Goal: Task Accomplishment & Management: Use online tool/utility

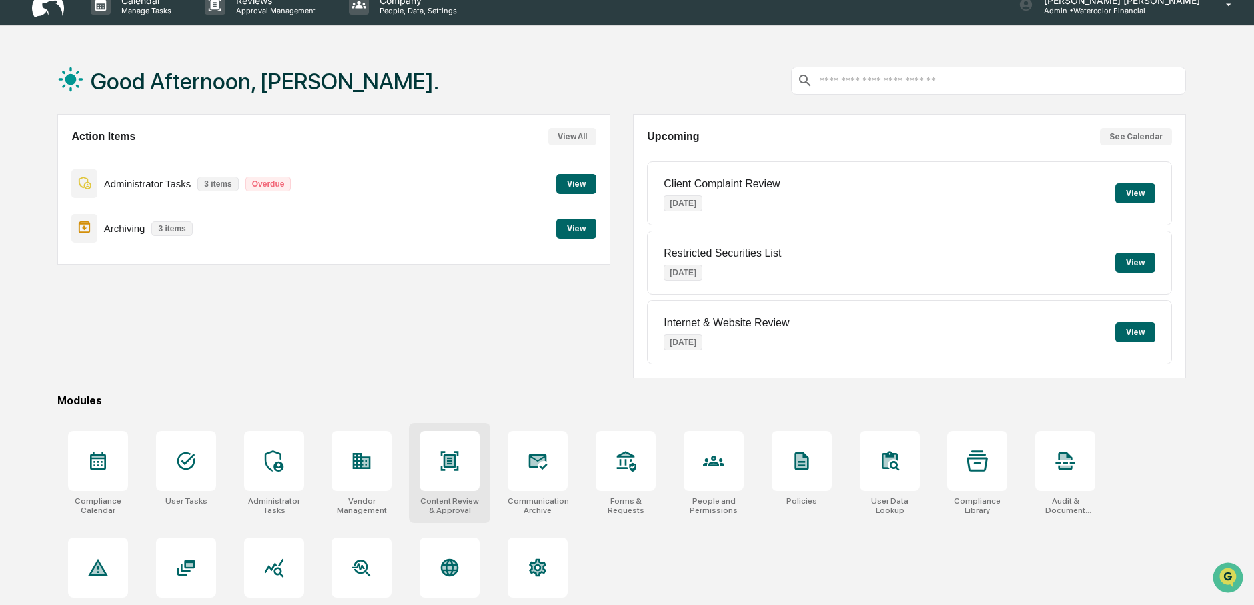
scroll to position [63, 0]
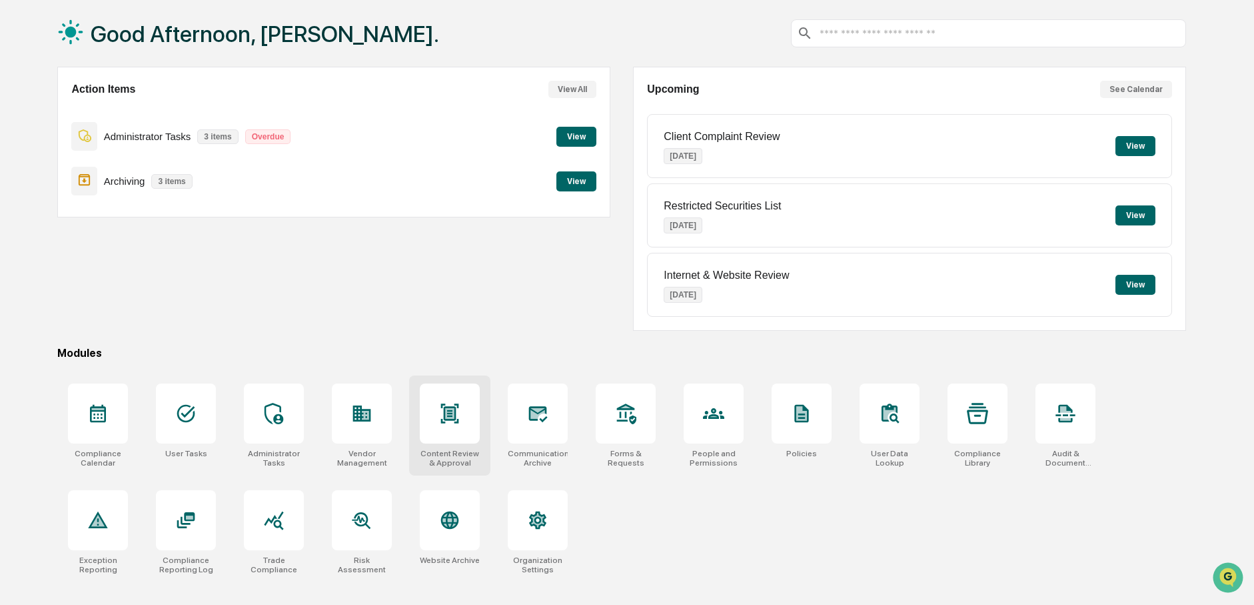
click at [445, 403] on icon at bounding box center [449, 413] width 21 height 21
click at [539, 410] on icon at bounding box center [538, 413] width 14 height 11
click at [447, 413] on icon at bounding box center [450, 413] width 9 height 11
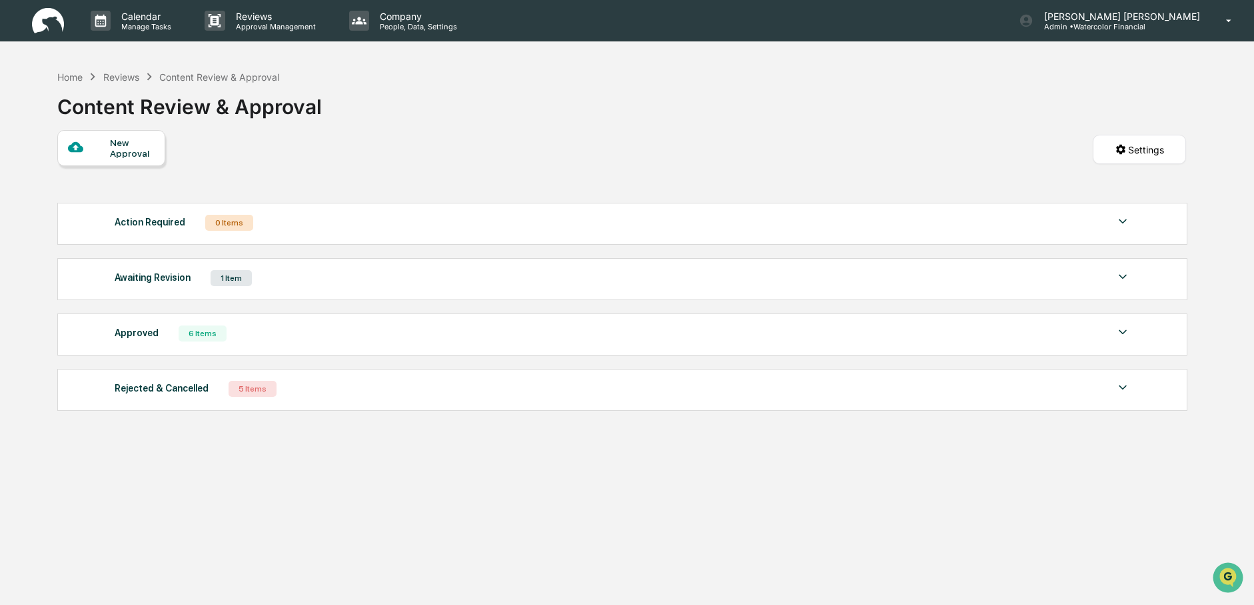
click at [1125, 275] on img at bounding box center [1123, 277] width 16 height 16
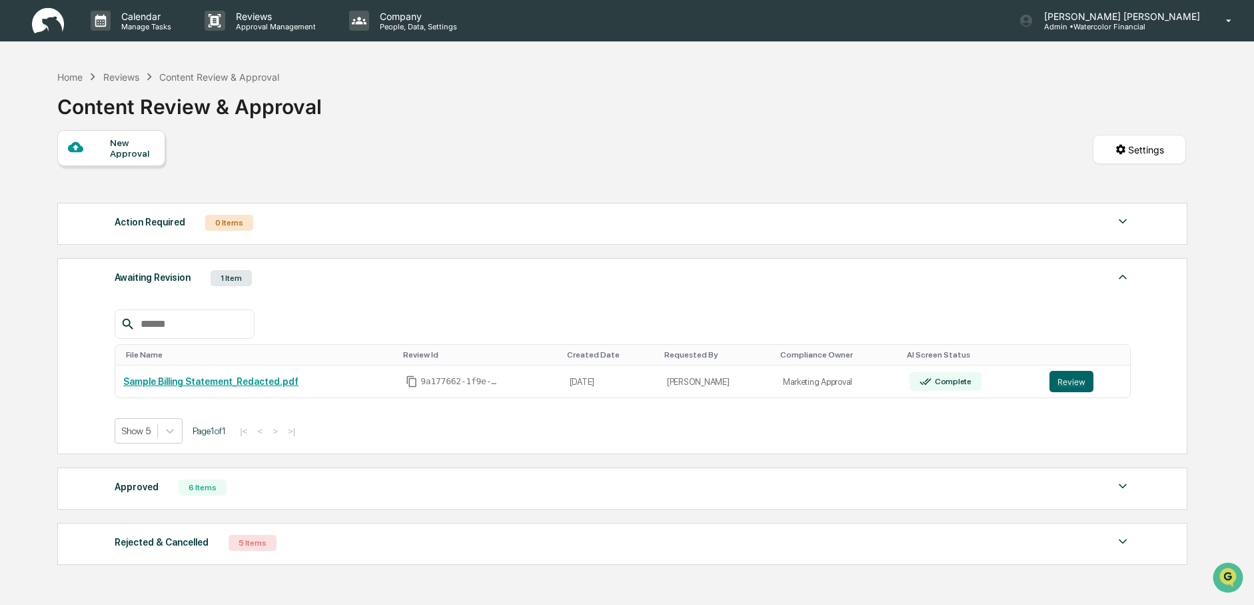
click at [1124, 275] on img at bounding box center [1123, 277] width 16 height 16
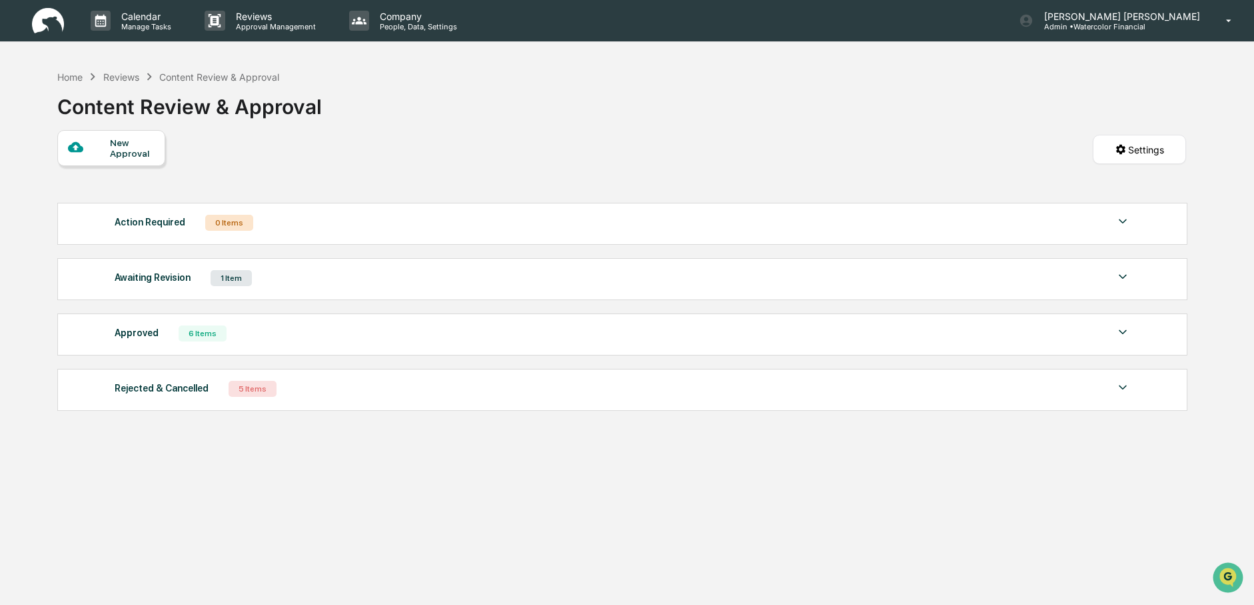
click at [123, 79] on div "Reviews" at bounding box center [121, 76] width 36 height 11
click at [121, 75] on div "Reviews" at bounding box center [121, 76] width 36 height 11
click at [1122, 331] on img at bounding box center [1123, 332] width 16 height 16
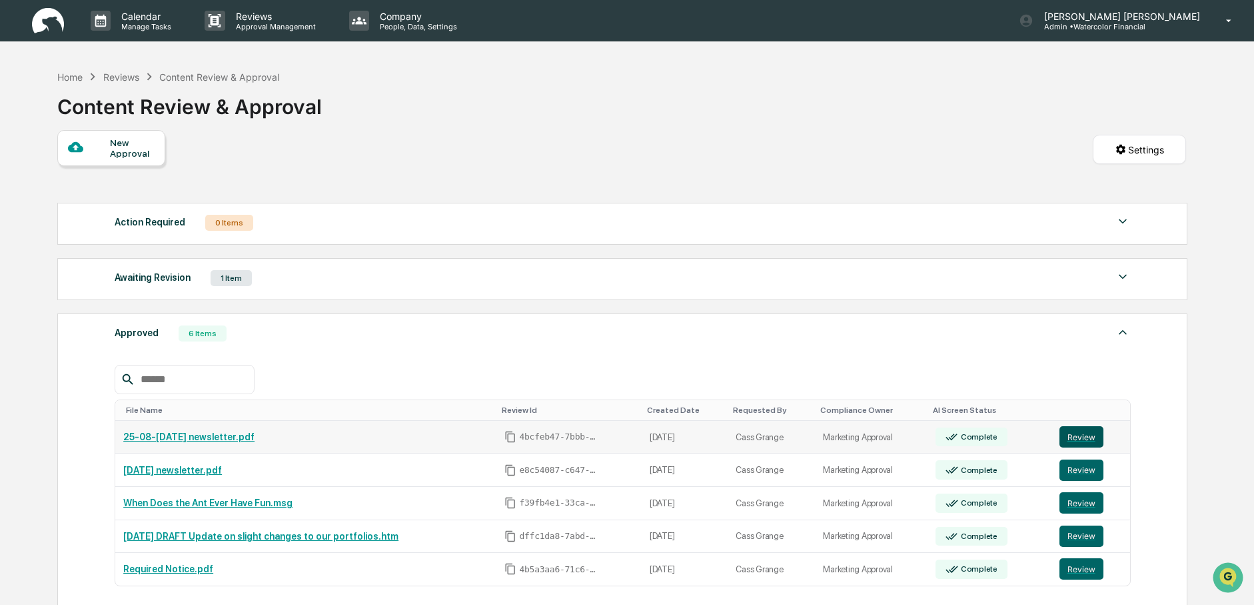
click at [1077, 433] on button "Review" at bounding box center [1082, 436] width 44 height 21
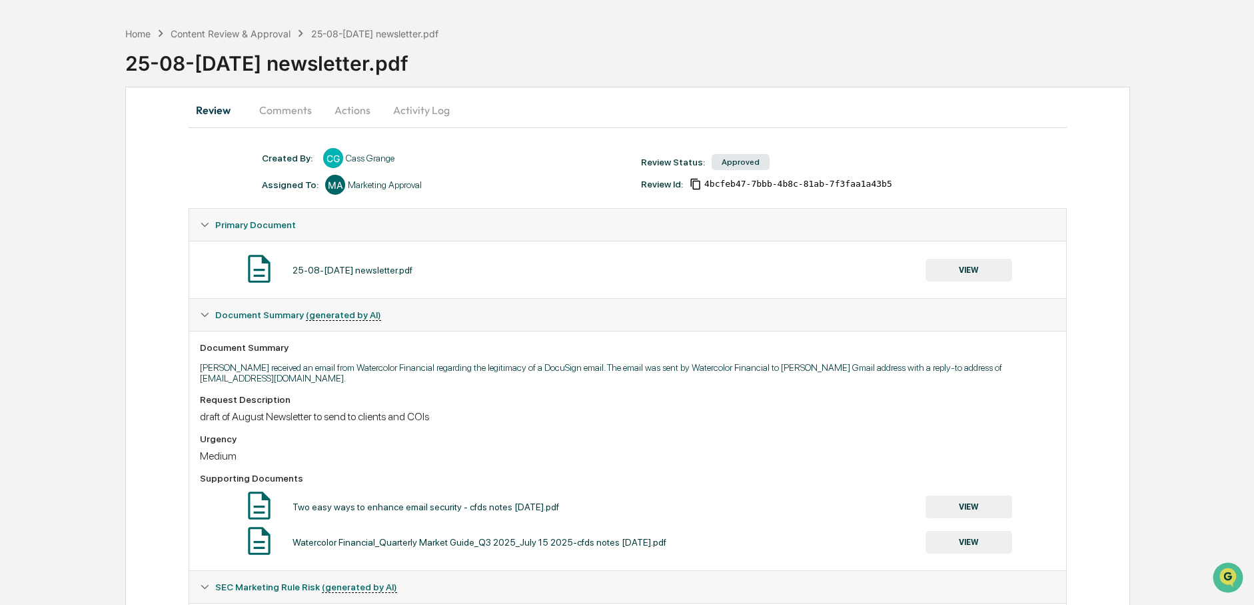
scroll to position [67, 0]
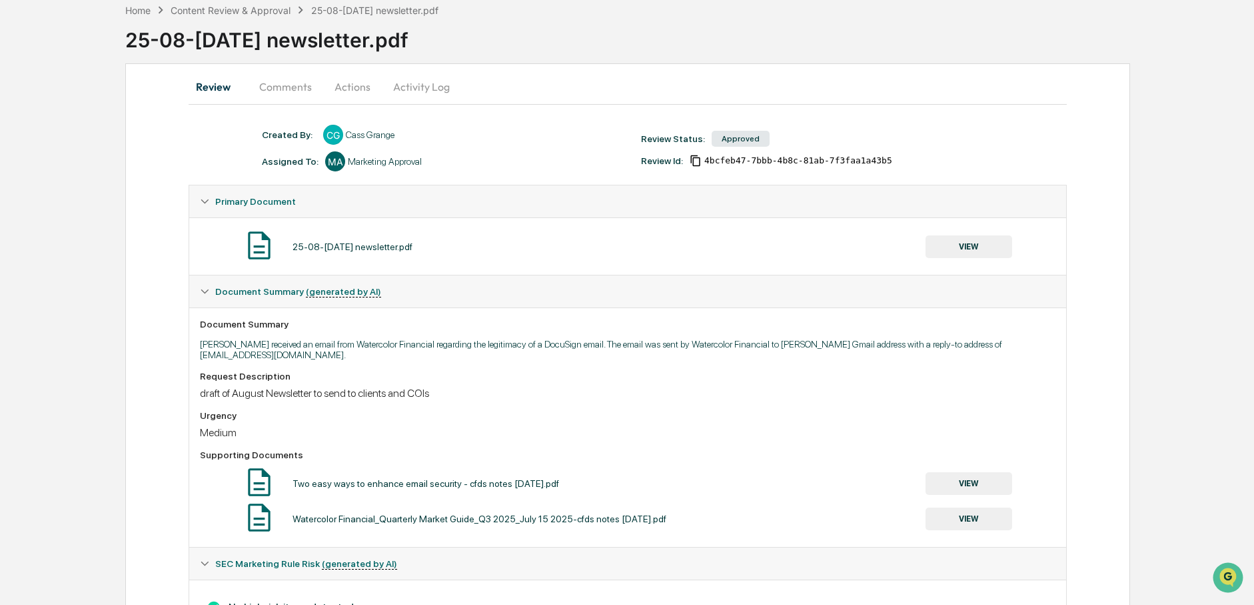
click at [967, 245] on button "VIEW" at bounding box center [969, 246] width 87 height 23
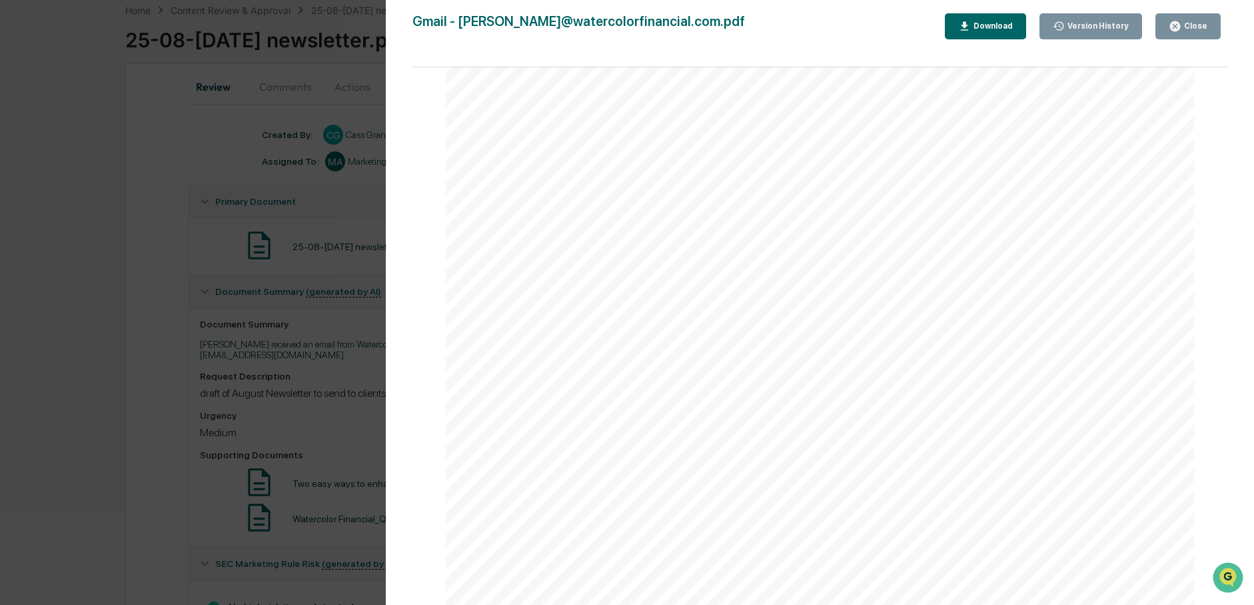
scroll to position [3399, 0]
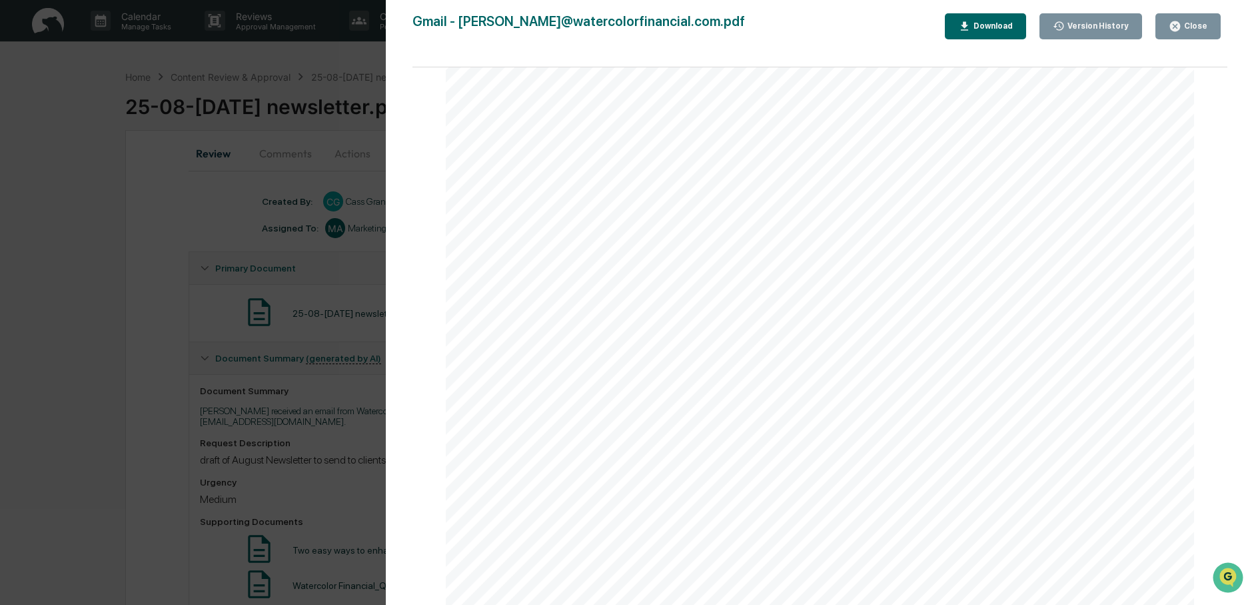
scroll to position [2466, 0]
